Goal: Find specific page/section: Find specific page/section

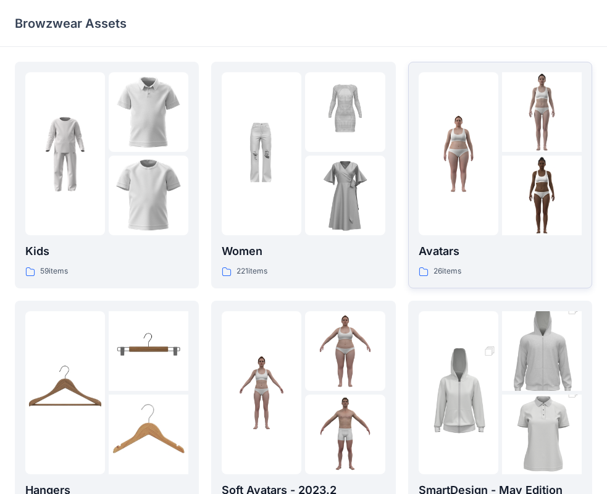
click at [482, 266] on div "26 items" at bounding box center [500, 271] width 163 height 13
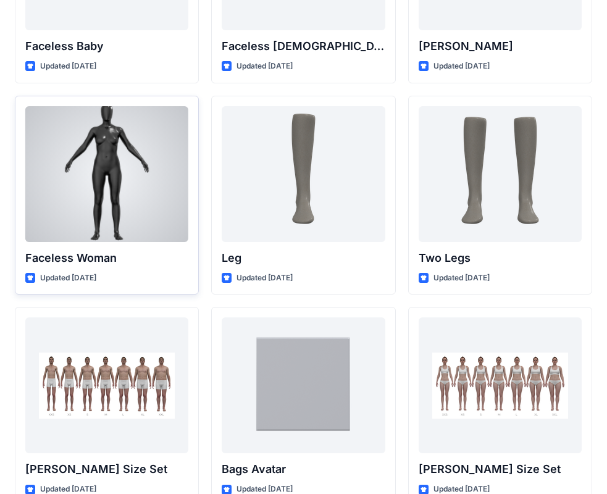
scroll to position [1165, 0]
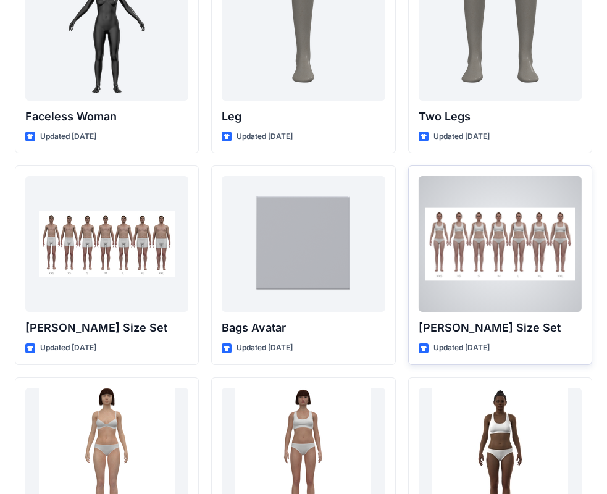
click at [430, 332] on p "[PERSON_NAME] Size Set" at bounding box center [500, 327] width 163 height 17
click at [513, 265] on div at bounding box center [500, 244] width 163 height 136
